Goal: Task Accomplishment & Management: Manage account settings

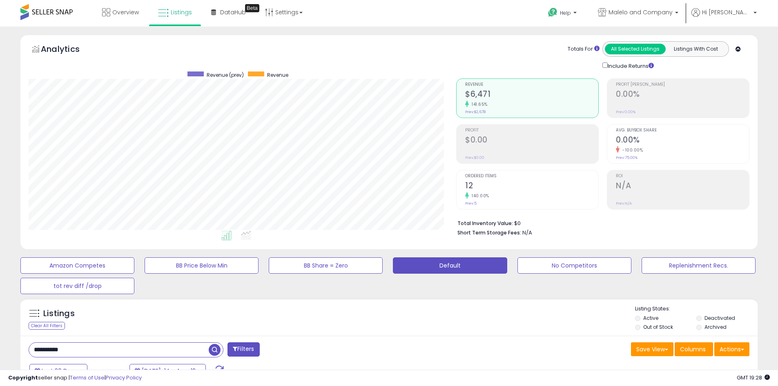
drag, startPoint x: 85, startPoint y: 345, endPoint x: 16, endPoint y: 338, distance: 69.0
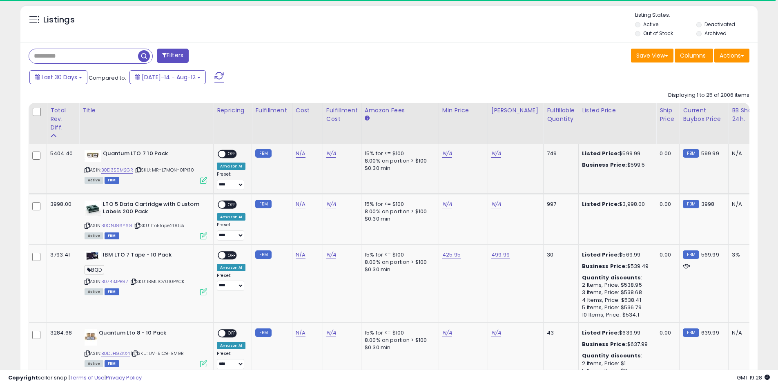
scroll to position [299, 0]
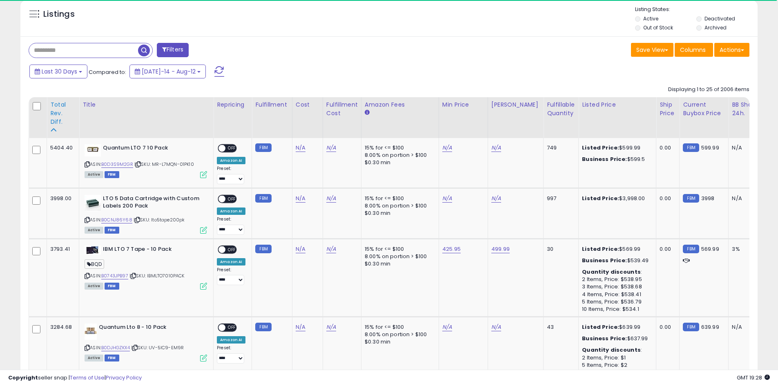
click at [56, 106] on div "Total Rev. Diff." at bounding box center [62, 113] width 25 height 26
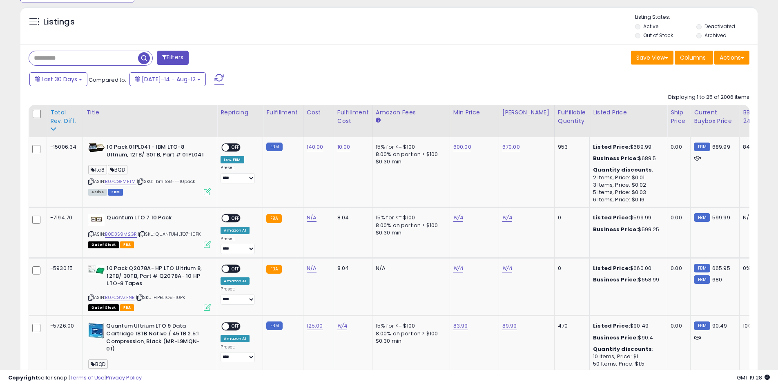
scroll to position [265, 0]
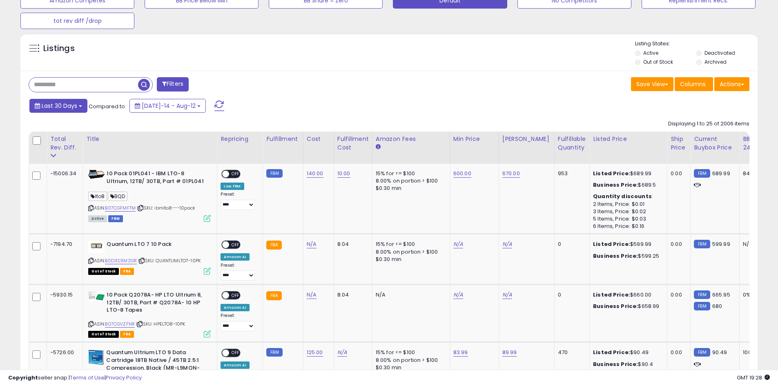
click at [61, 111] on button "Last 30 Days" at bounding box center [58, 106] width 58 height 14
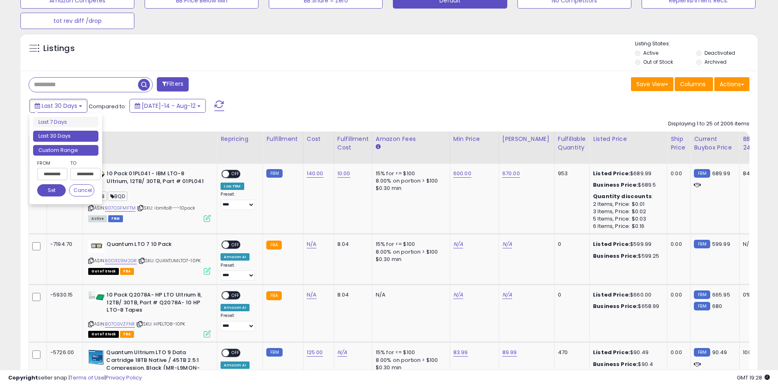
click at [80, 155] on li "Custom Range" at bounding box center [65, 150] width 65 height 11
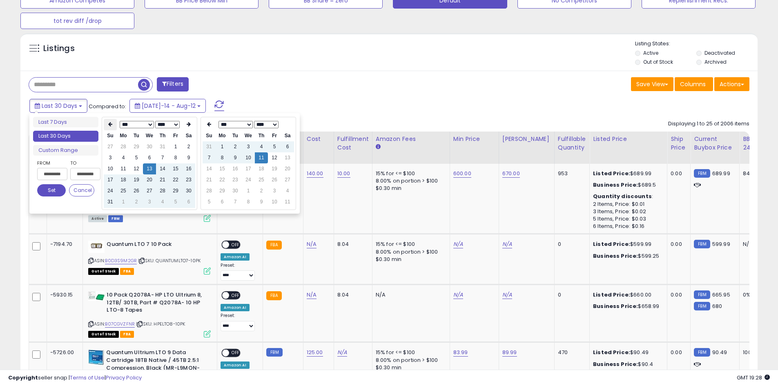
click at [113, 125] on th at bounding box center [110, 124] width 13 height 11
click at [138, 147] on td "1" at bounding box center [136, 146] width 13 height 11
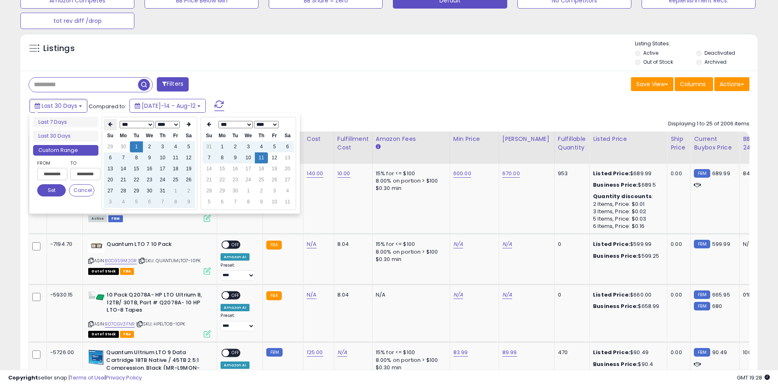
click at [110, 127] on icon at bounding box center [110, 124] width 4 height 5
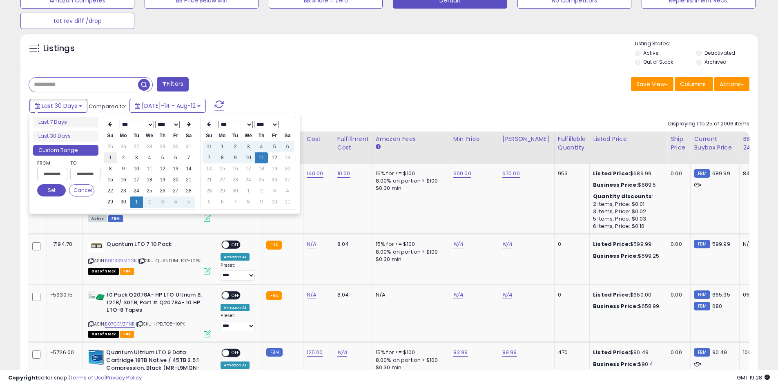
click at [111, 159] on td "1" at bounding box center [110, 157] width 13 height 11
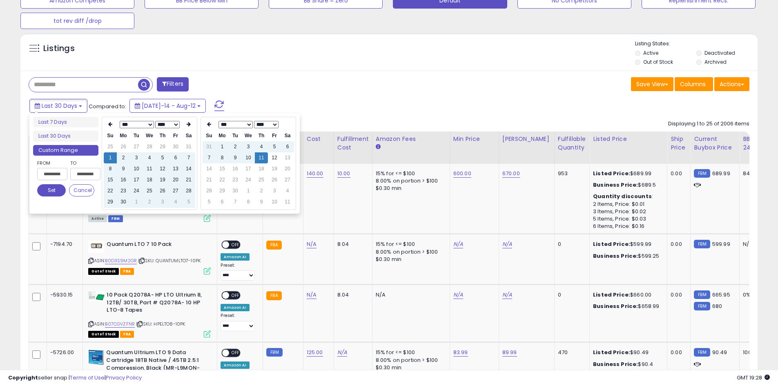
type input "**********"
click at [50, 193] on button "Set" at bounding box center [51, 190] width 29 height 12
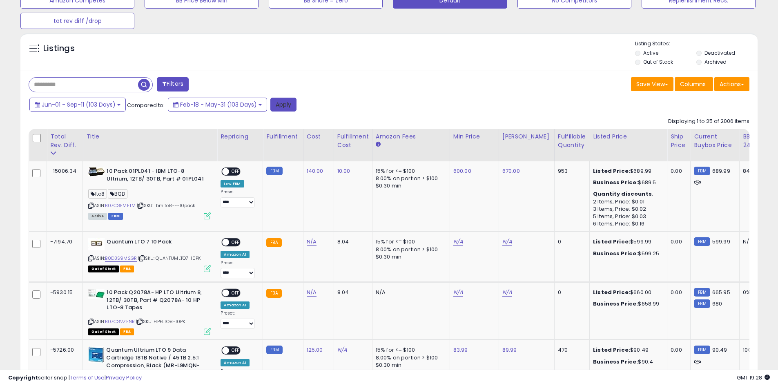
click at [277, 106] on button "Apply" at bounding box center [283, 105] width 26 height 14
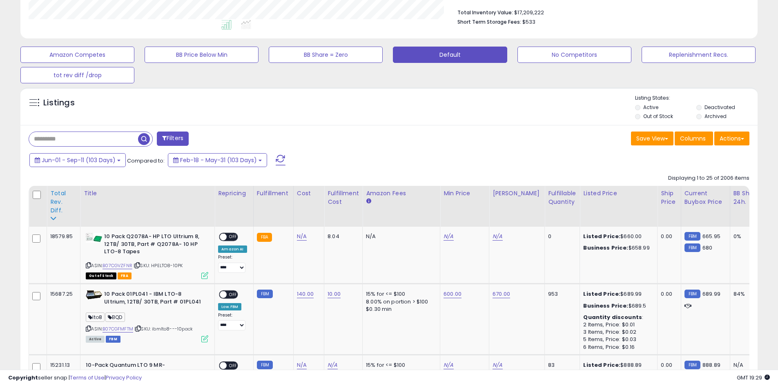
scroll to position [167, 428]
click at [52, 212] on div "Total Rev. Diff." at bounding box center [63, 202] width 27 height 26
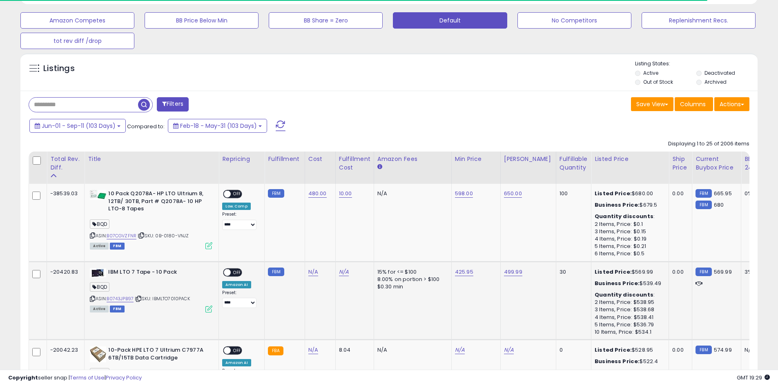
scroll to position [292, 0]
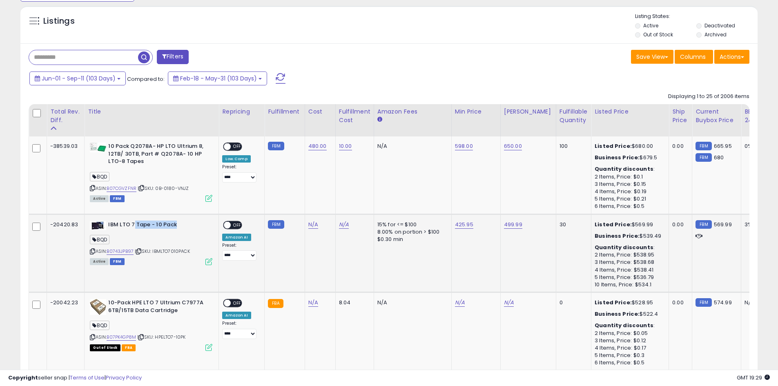
drag, startPoint x: 132, startPoint y: 226, endPoint x: 182, endPoint y: 225, distance: 49.4
click at [182, 225] on b "IBM LTO 7 Tape - 10 Pack" at bounding box center [157, 226] width 99 height 10
click at [188, 227] on b "IBM LTO 7 Tape - 10 Pack" at bounding box center [157, 226] width 99 height 10
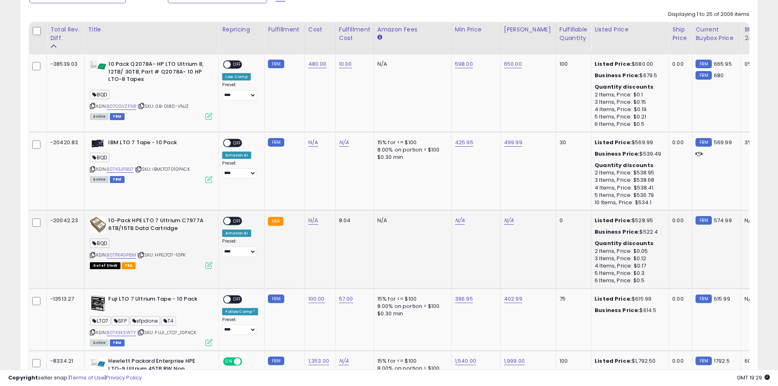
scroll to position [428, 0]
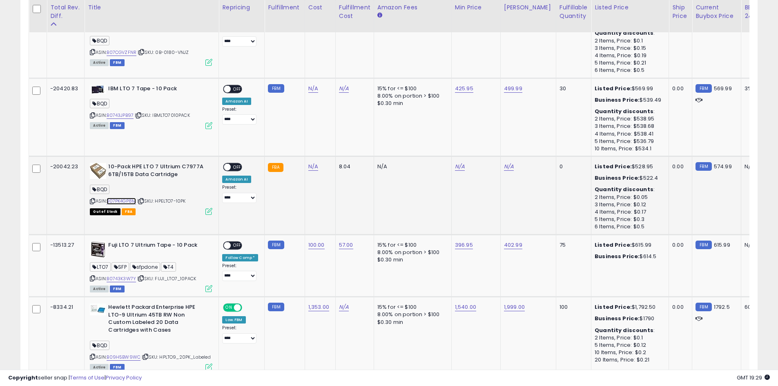
click at [131, 198] on link "B07PK4GP8M" at bounding box center [121, 201] width 29 height 7
click at [130, 277] on link "B0743K3W7Y" at bounding box center [121, 278] width 29 height 7
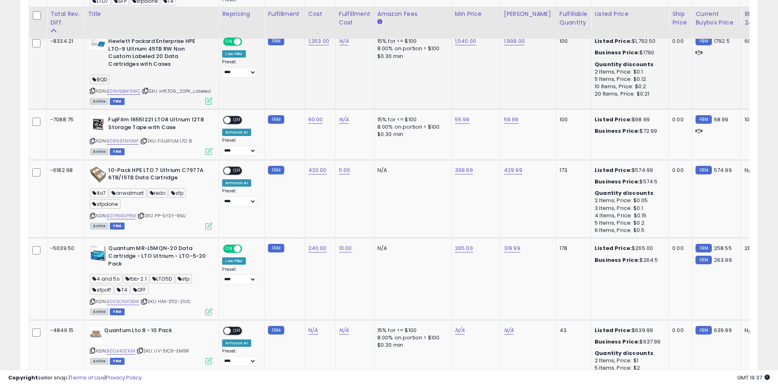
scroll to position [701, 0]
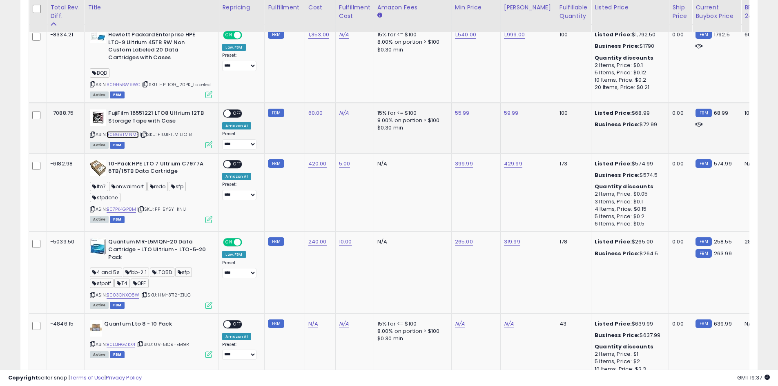
click at [129, 138] on link "B0868TMNMF" at bounding box center [123, 134] width 32 height 7
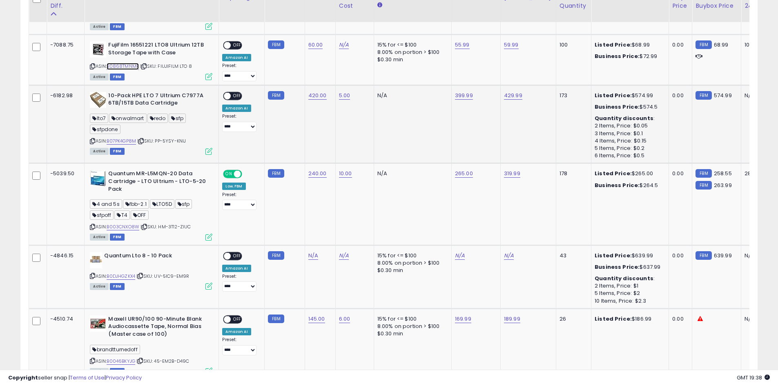
scroll to position [782, 0]
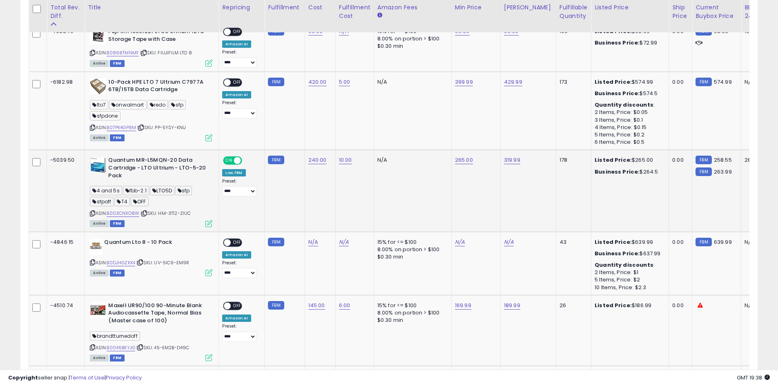
drag, startPoint x: 149, startPoint y: 175, endPoint x: 53, endPoint y: 188, distance: 96.1
click at [53, 188] on td "-5039.50" at bounding box center [66, 191] width 38 height 82
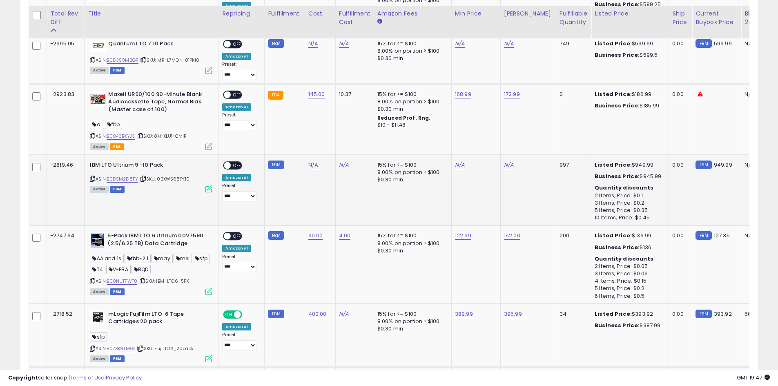
scroll to position [1485, 0]
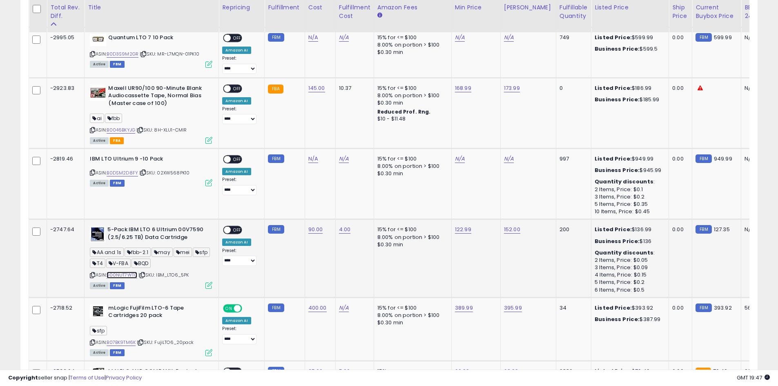
click at [120, 278] on link "B00NUT7WT0" at bounding box center [122, 275] width 31 height 7
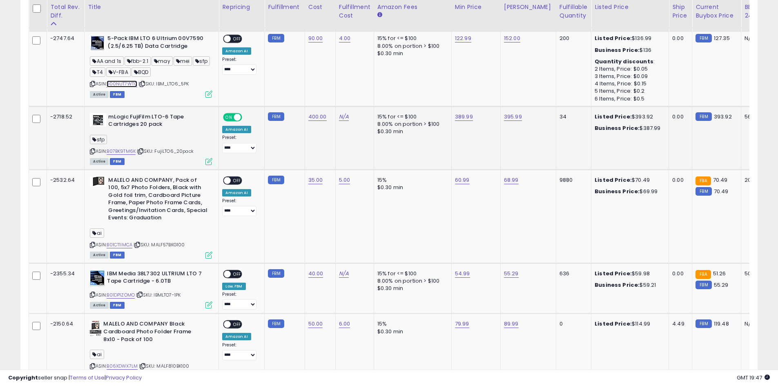
scroll to position [1730, 0]
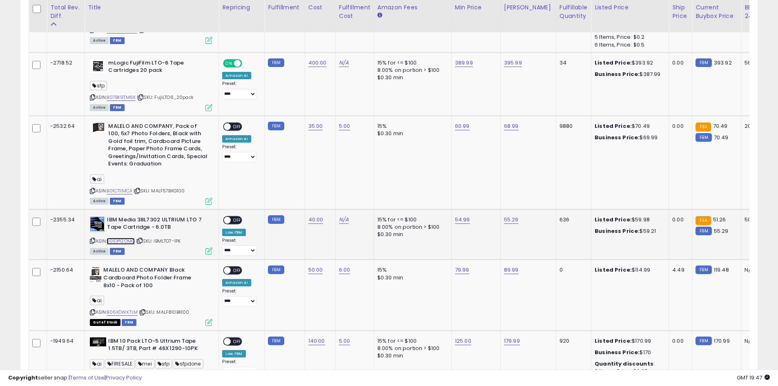
click at [130, 245] on link "B01DP1ZOMO" at bounding box center [121, 241] width 28 height 7
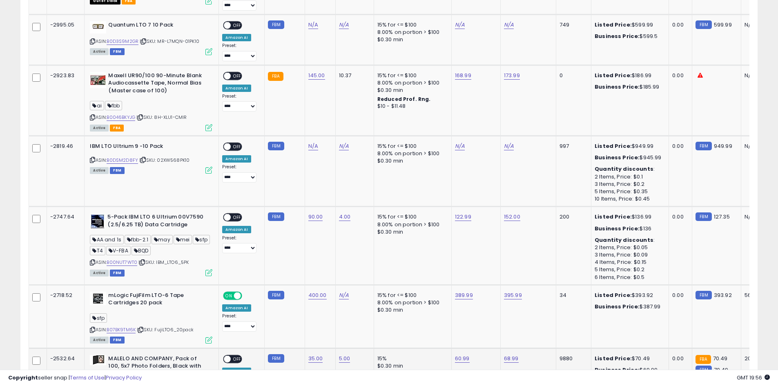
scroll to position [1566, 0]
